Goal: Use online tool/utility: Utilize a website feature to perform a specific function

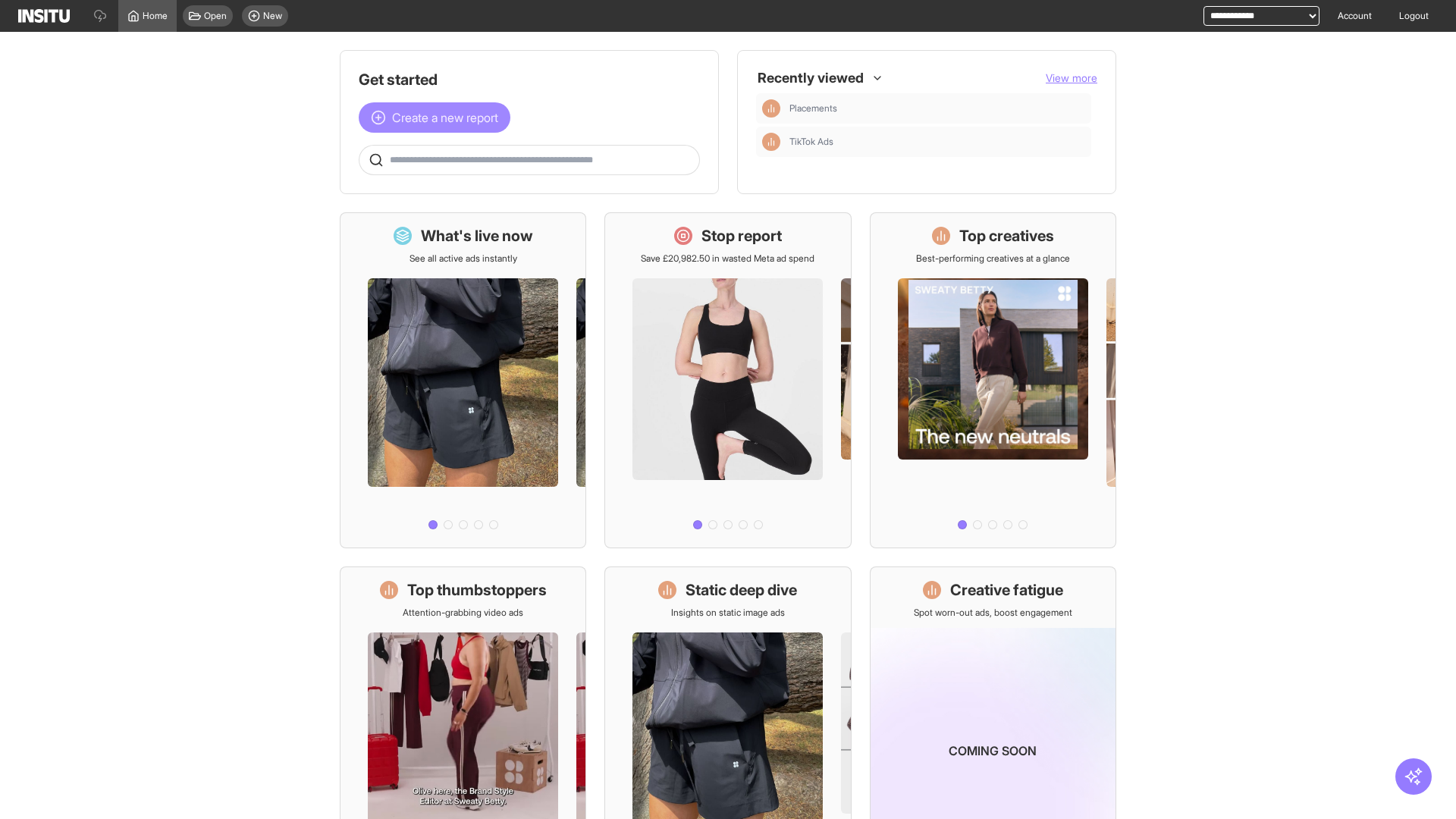
click at [438, 118] on span "Create a new report" at bounding box center [444, 117] width 106 height 18
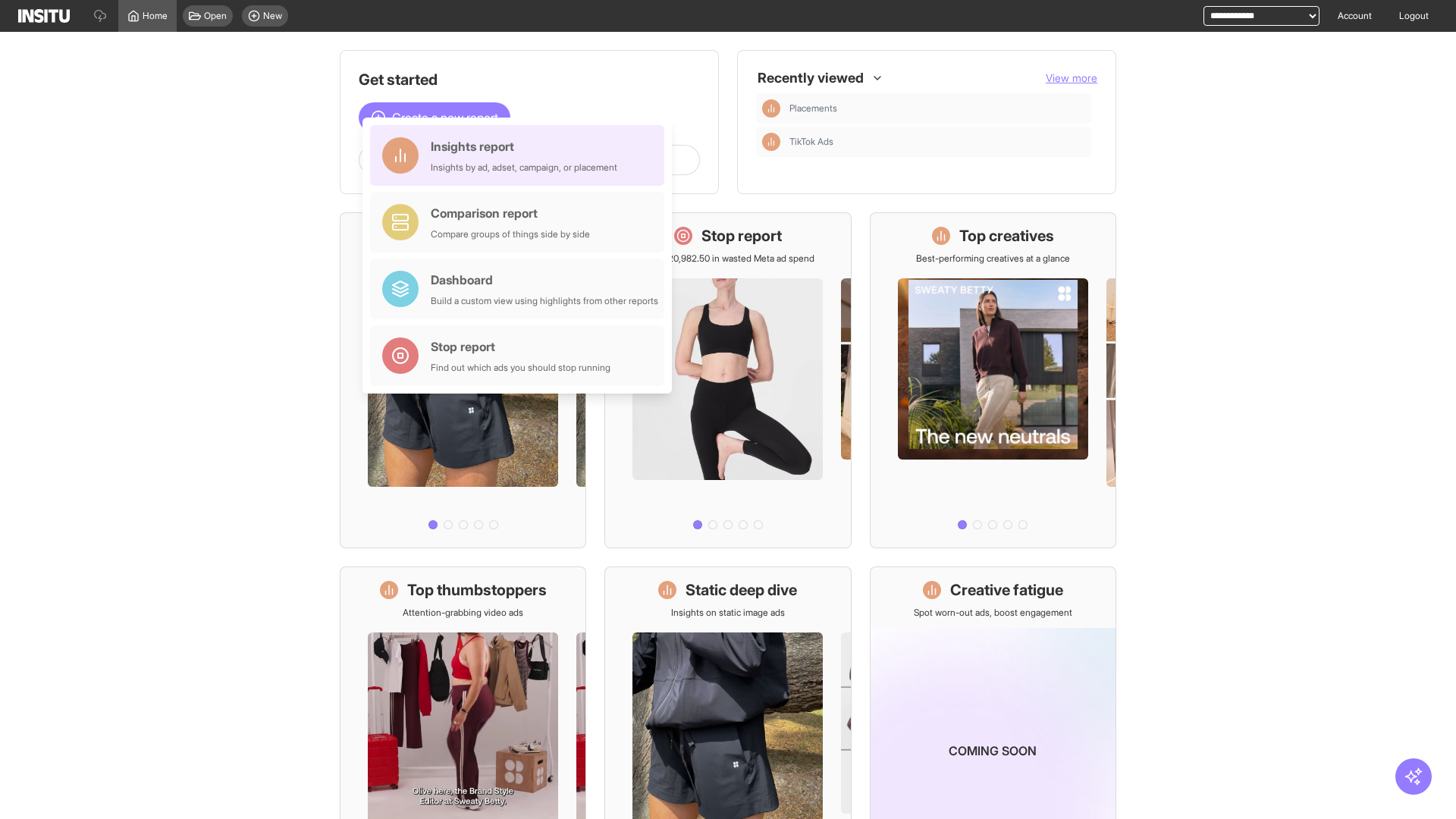
click at [521, 155] on div "Insights report Insights by ad, adset, campaign, or placement" at bounding box center [524, 154] width 186 height 36
